Goal: Learn about a topic

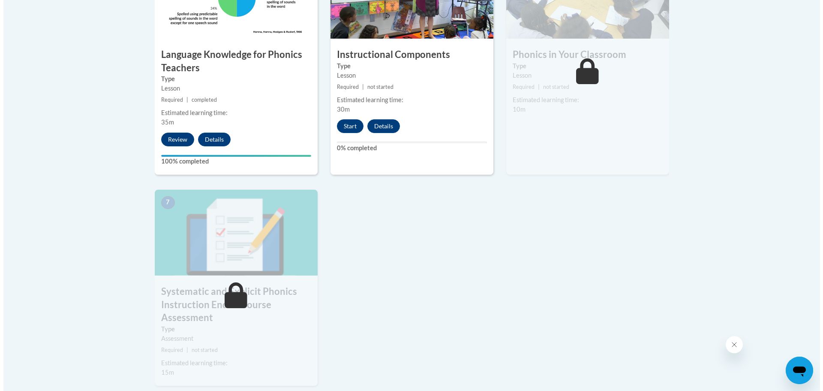
scroll to position [458, 0]
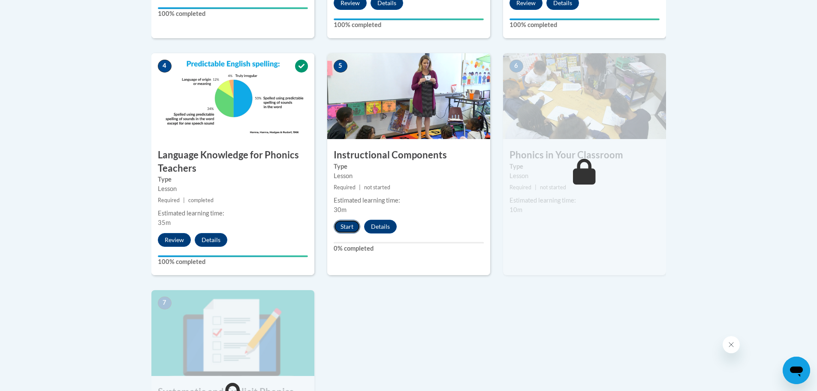
click at [346, 227] on button "Start" at bounding box center [347, 227] width 27 height 14
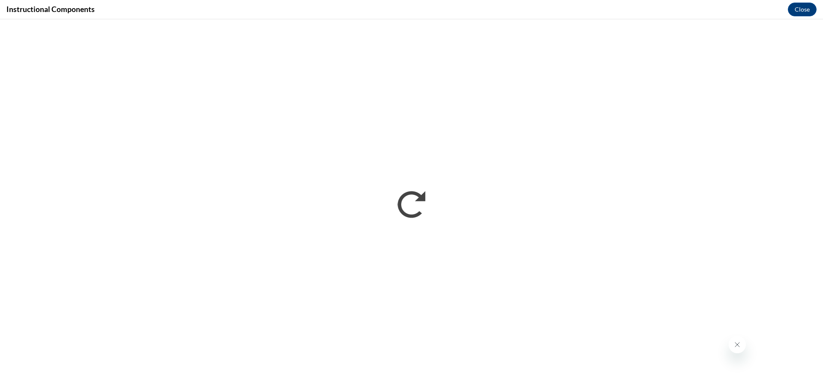
scroll to position [0, 0]
